Goal: Task Accomplishment & Management: Manage account settings

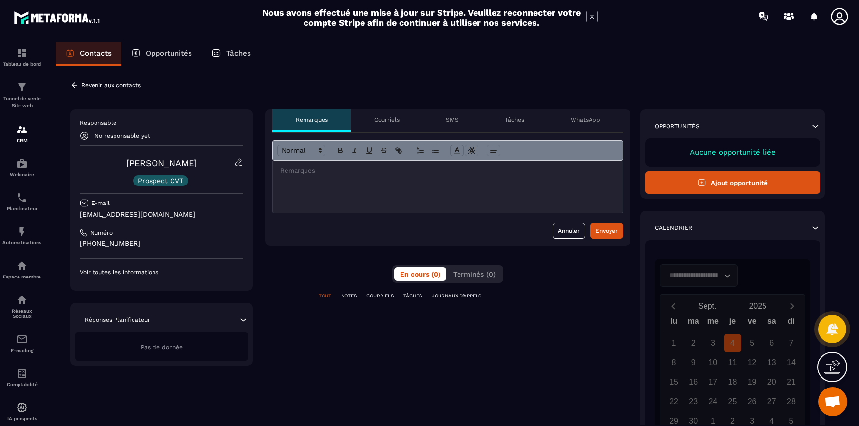
scroll to position [59, 0]
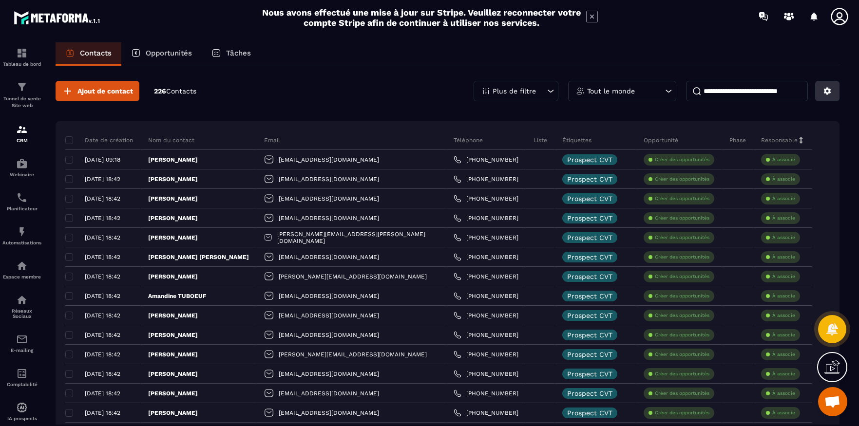
click at [830, 89] on icon at bounding box center [827, 91] width 9 height 9
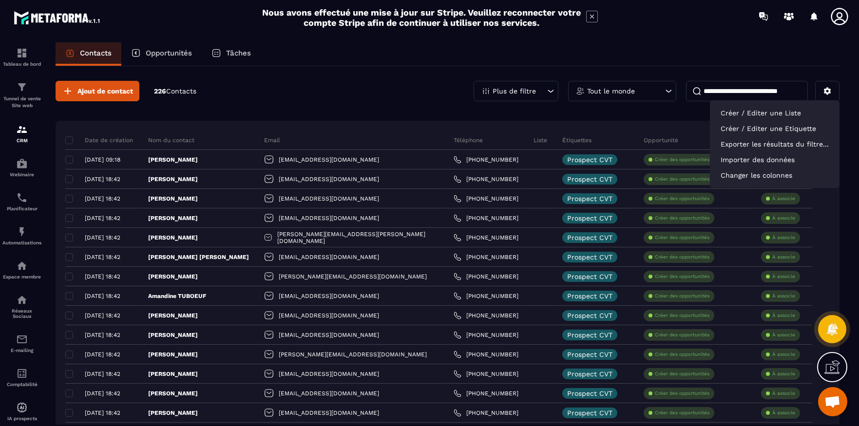
click at [789, 50] on div "Contacts Opportunités Tâches" at bounding box center [448, 53] width 784 height 23
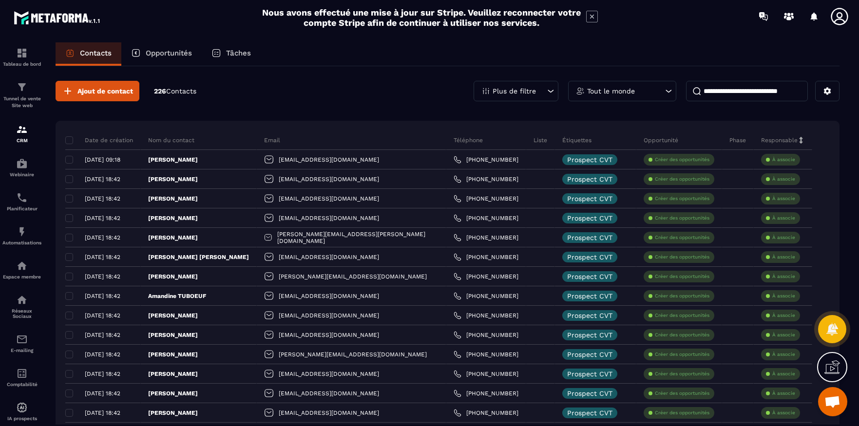
click at [725, 90] on input at bounding box center [747, 91] width 122 height 20
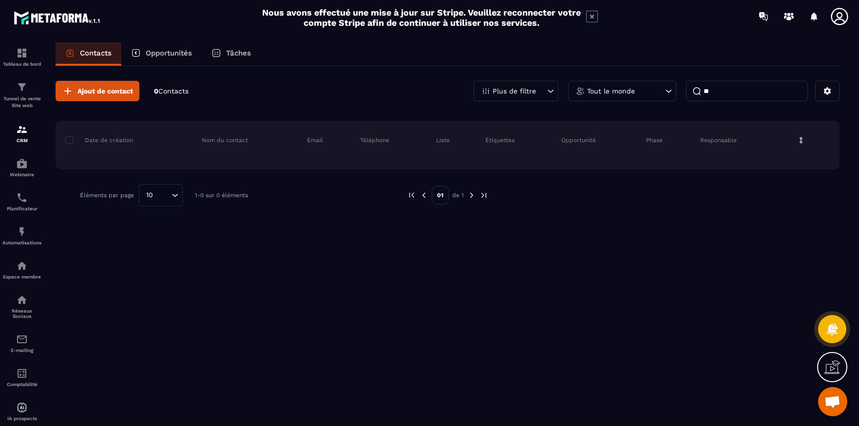
type input "*"
